Goal: Find specific page/section: Find specific page/section

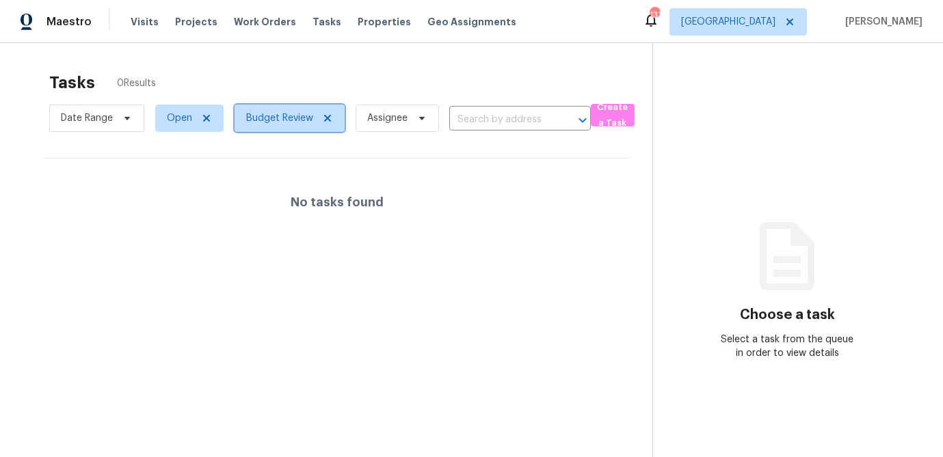
click at [325, 116] on icon at bounding box center [327, 118] width 11 height 11
